Goal: Task Accomplishment & Management: Complete application form

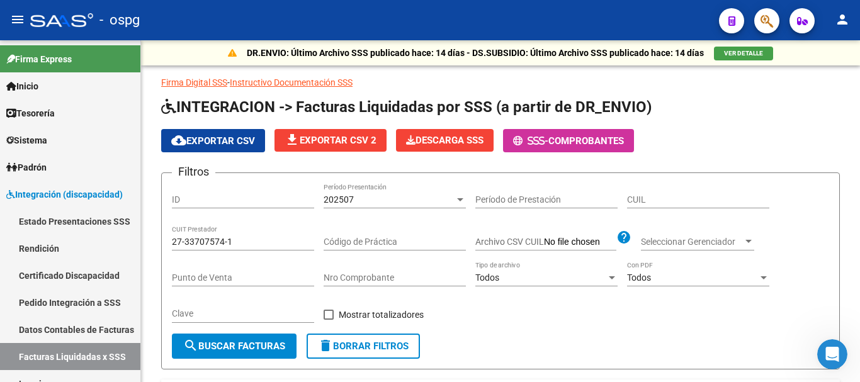
scroll to position [161, 0]
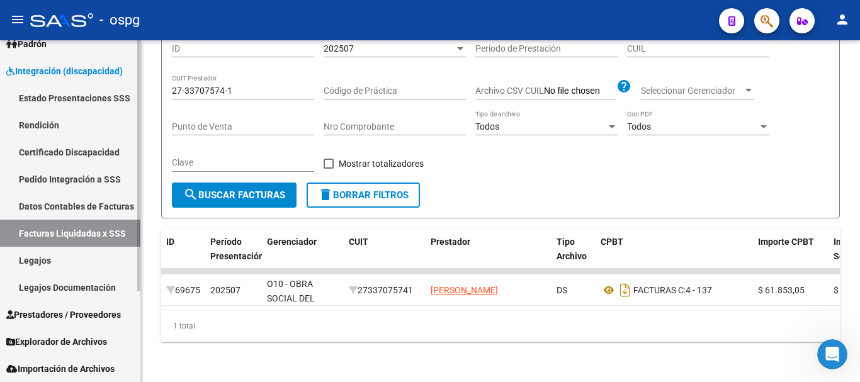
click at [37, 317] on span "Prestadores / Proveedores" at bounding box center [63, 315] width 115 height 14
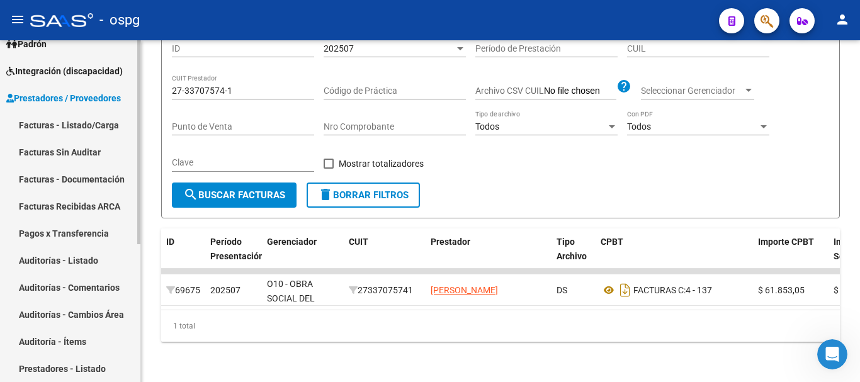
click at [89, 124] on link "Facturas - Listado/Carga" at bounding box center [70, 124] width 140 height 27
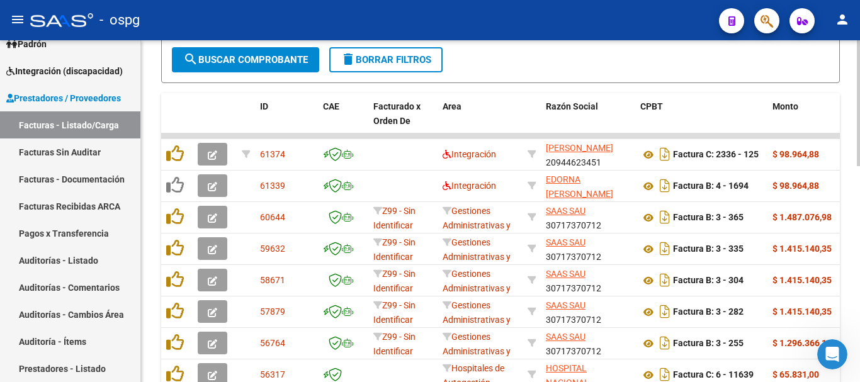
scroll to position [441, 0]
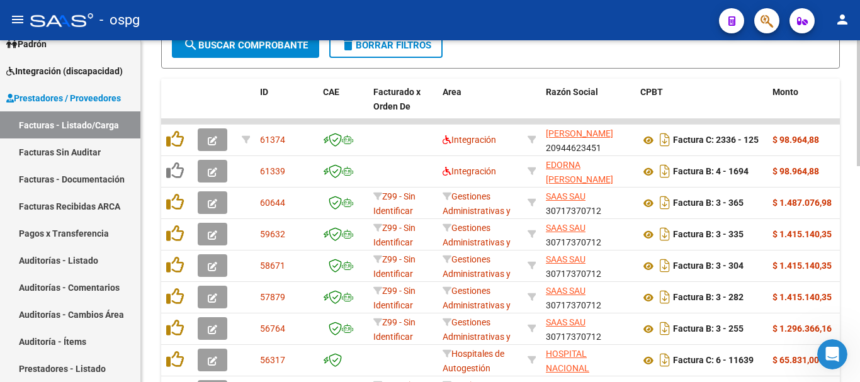
click at [406, 48] on span "delete Borrar Filtros" at bounding box center [386, 45] width 91 height 11
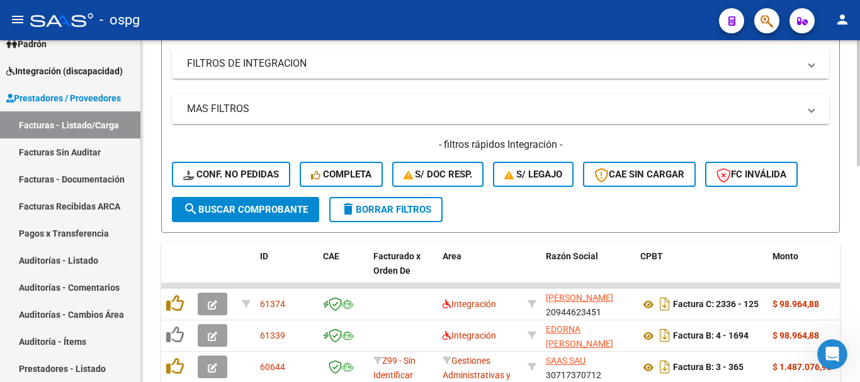
scroll to position [442, 0]
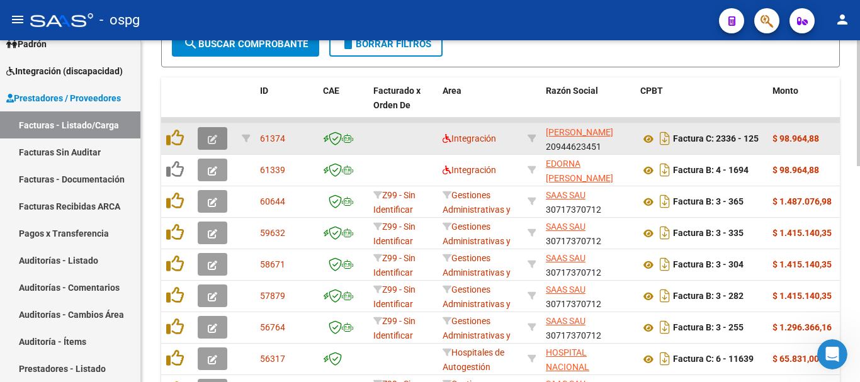
click at [210, 140] on icon "button" at bounding box center [212, 139] width 9 height 9
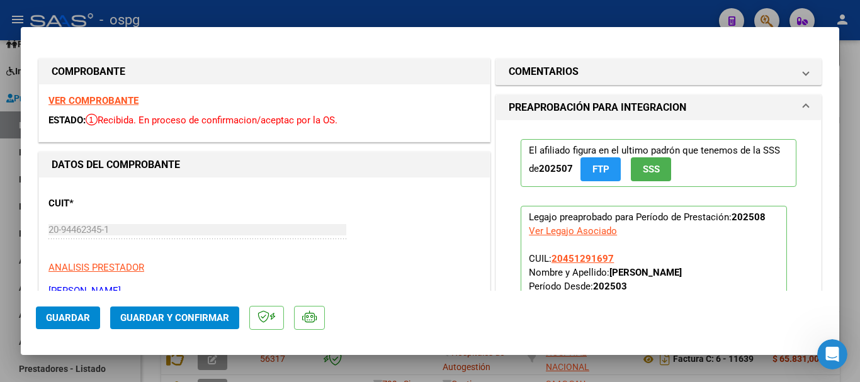
click at [115, 102] on strong "VER COMPROBANTE" at bounding box center [93, 100] width 90 height 11
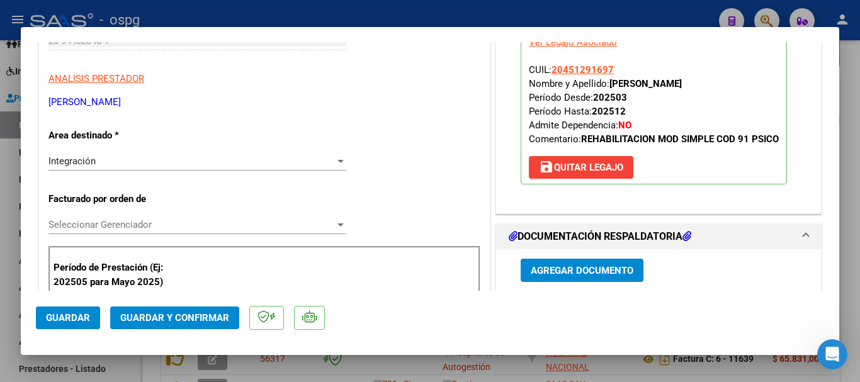
scroll to position [378, 0]
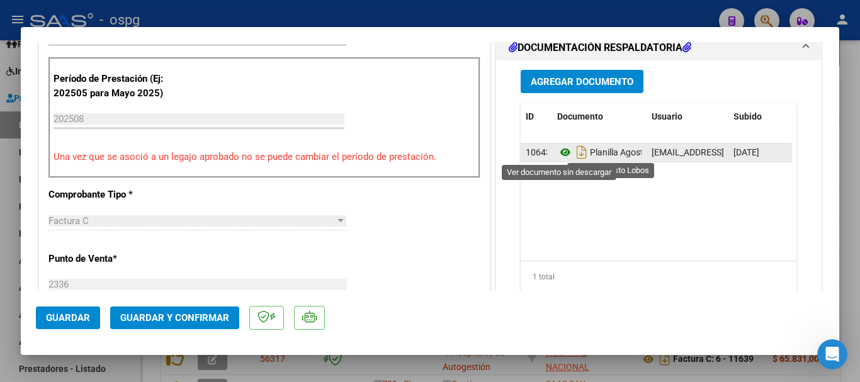
click at [559, 152] on icon at bounding box center [565, 152] width 16 height 15
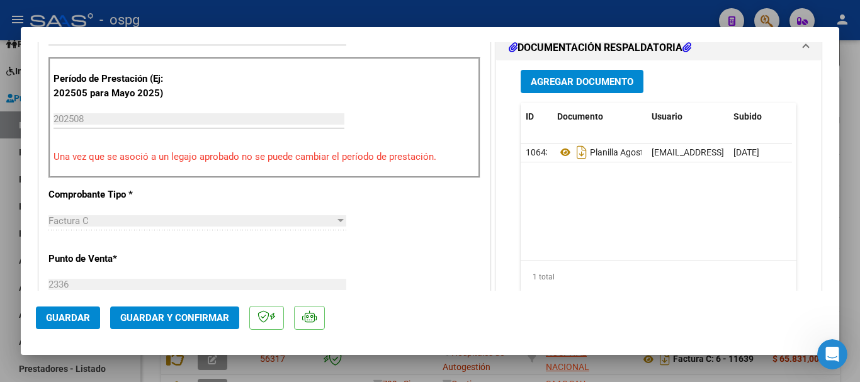
click at [860, 249] on div at bounding box center [430, 191] width 860 height 382
type input "$ 0,00"
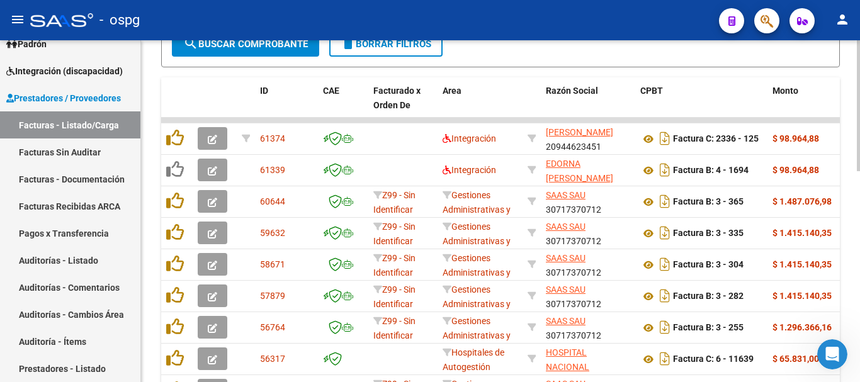
scroll to position [442, 0]
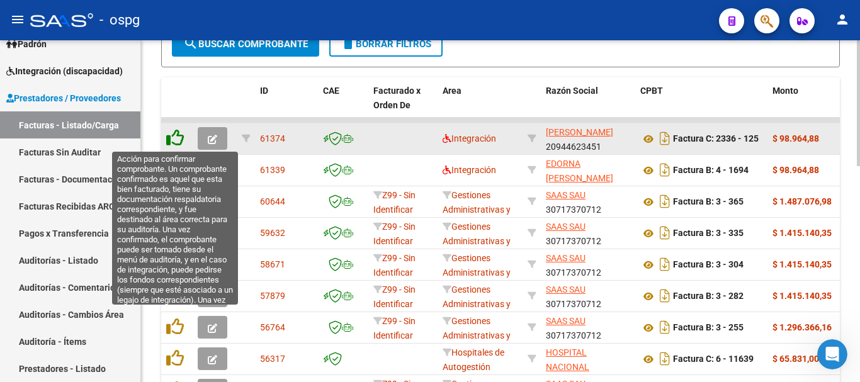
click at [176, 142] on icon at bounding box center [175, 138] width 18 height 18
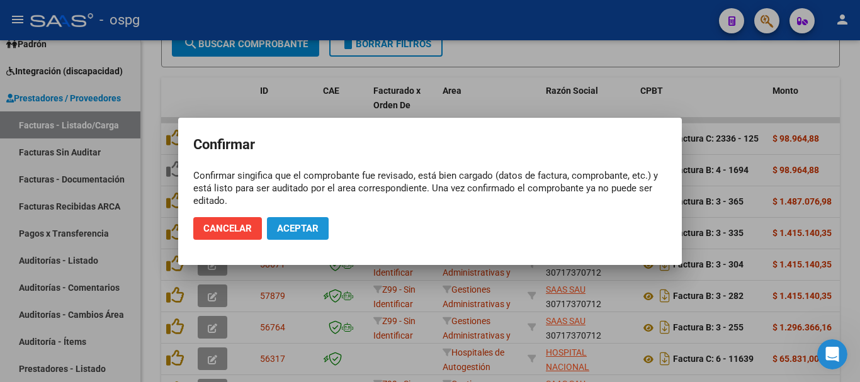
click at [315, 236] on button "Aceptar" at bounding box center [298, 228] width 62 height 23
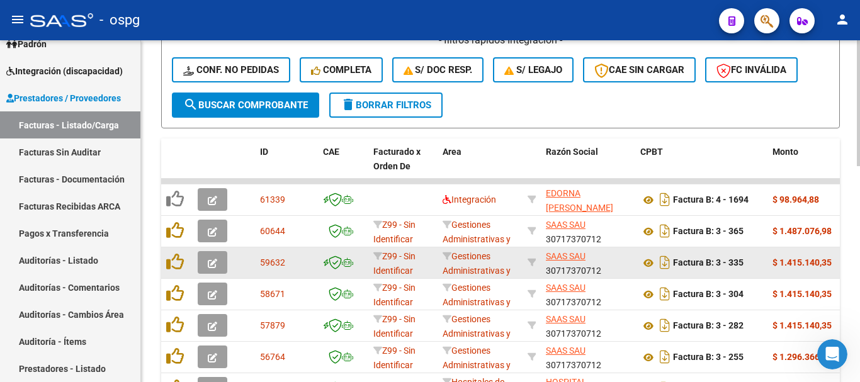
scroll to position [380, 0]
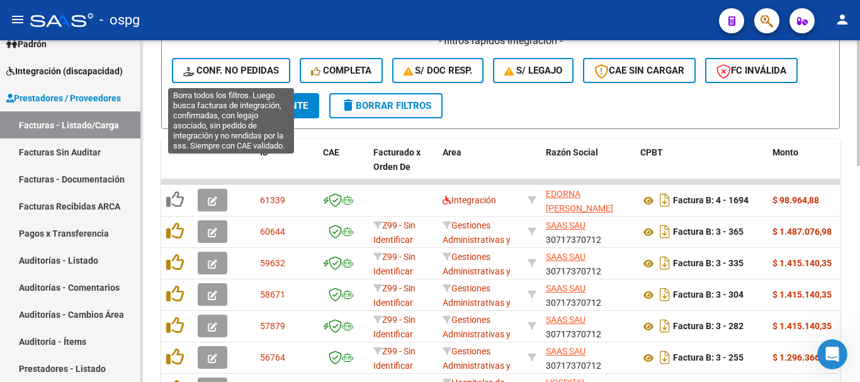
click at [234, 69] on span "Conf. no pedidas" at bounding box center [231, 70] width 96 height 11
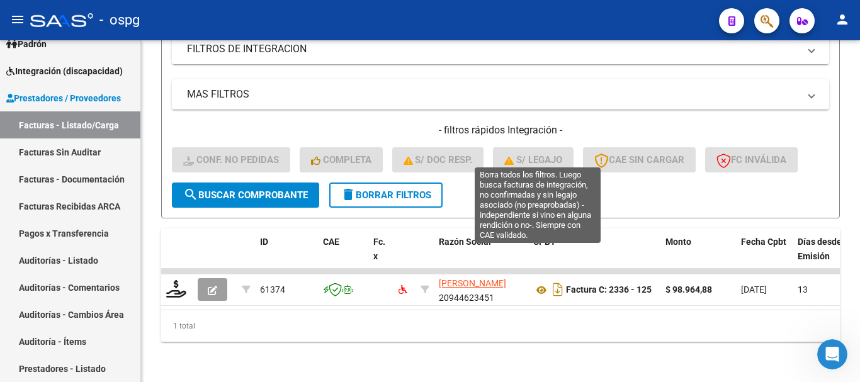
scroll to position [301, 0]
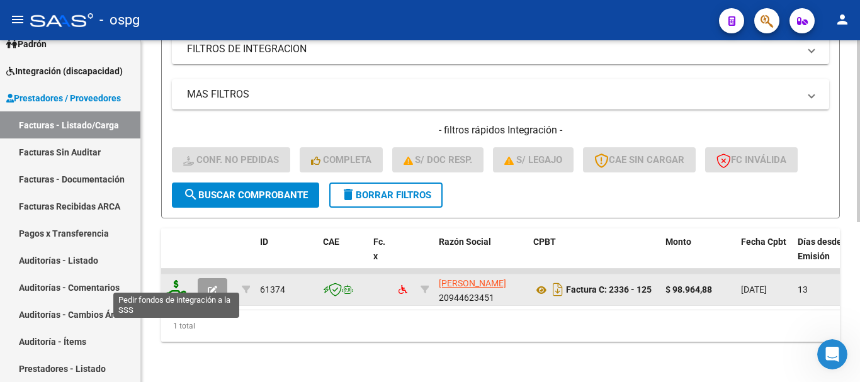
click at [172, 283] on icon at bounding box center [176, 289] width 20 height 18
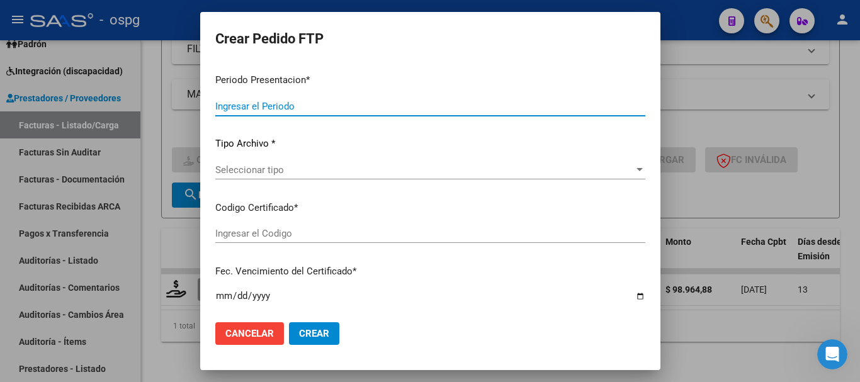
type input "202508"
type input "$ 98.964,88"
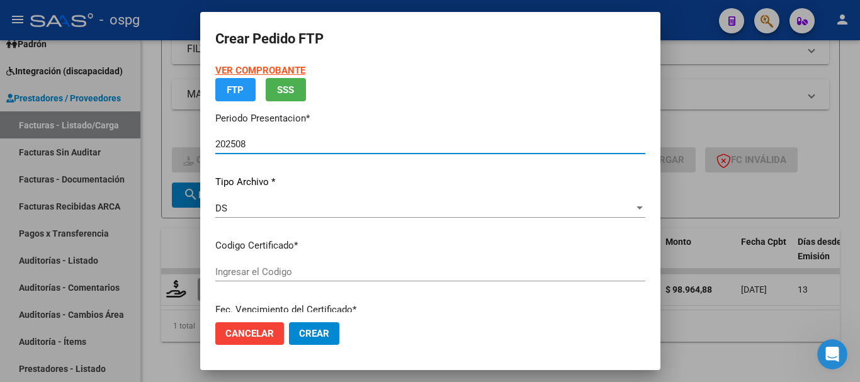
type input "5644129518"
type input "[DATE]"
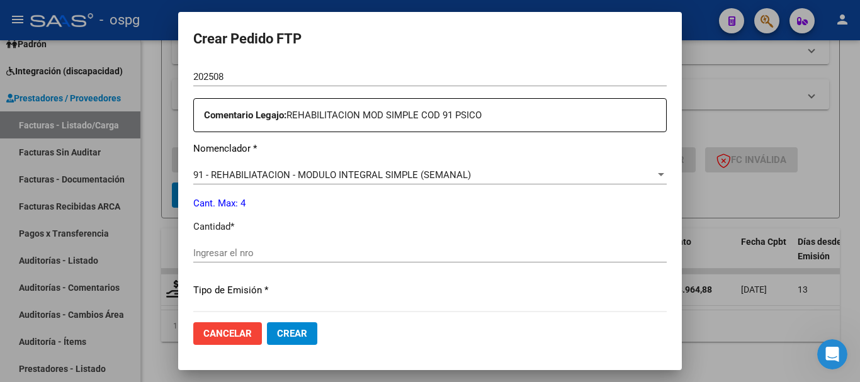
scroll to position [504, 0]
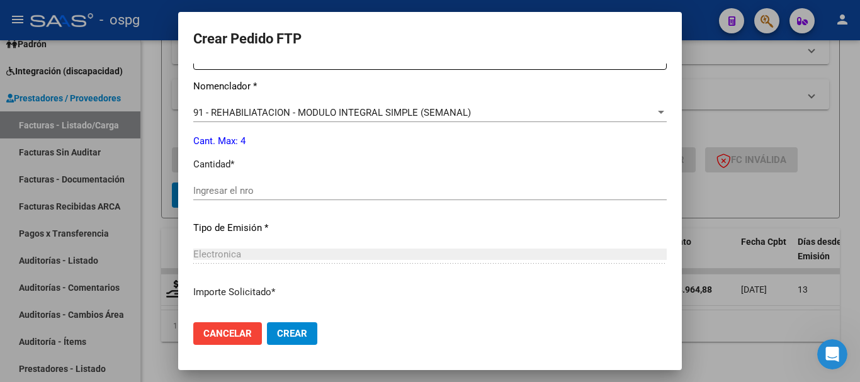
click at [489, 190] on input "Ingresar el nro" at bounding box center [430, 190] width 474 height 11
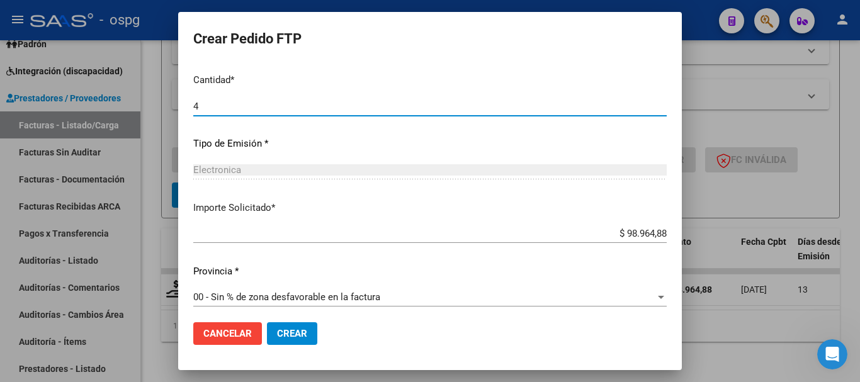
scroll to position [595, 0]
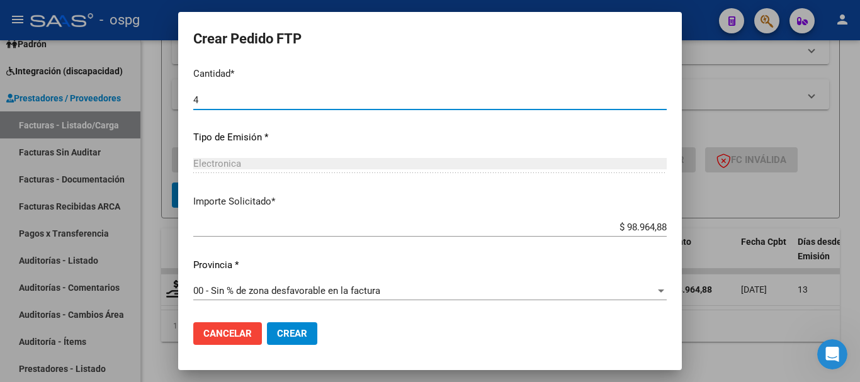
type input "4"
click at [300, 338] on span "Crear" at bounding box center [292, 333] width 30 height 11
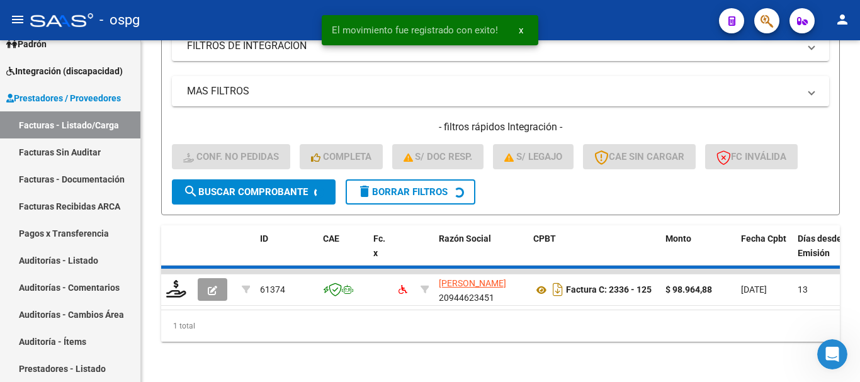
scroll to position [282, 0]
